Goal: Information Seeking & Learning: Learn about a topic

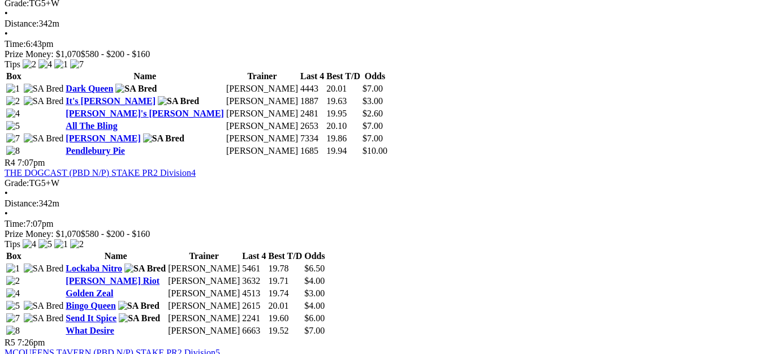
scroll to position [1187, 0]
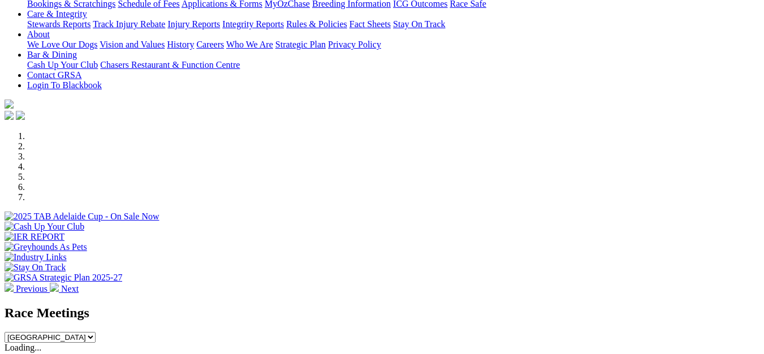
scroll to position [283, 0]
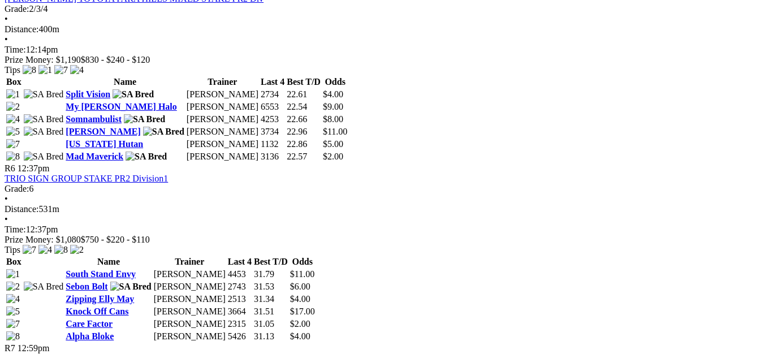
scroll to position [1357, 0]
